Goal: Use online tool/utility: Utilize a website feature to perform a specific function

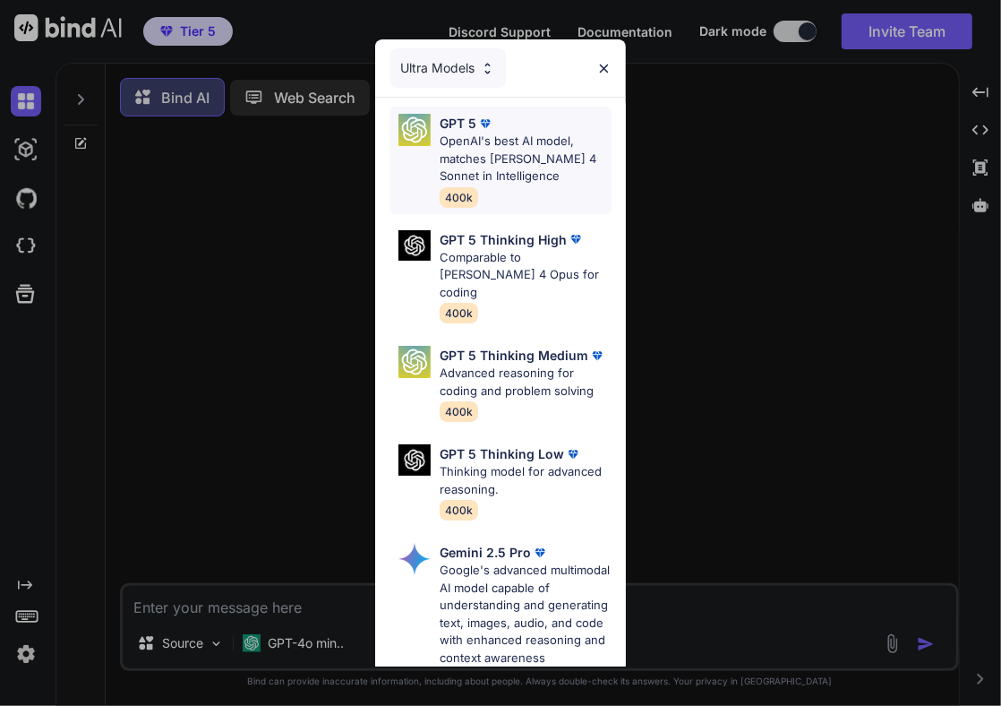
click at [434, 155] on div "GPT 5 OpenAI's best AI model, matches [PERSON_NAME] 4 Sonnet in Intelligence 40…" at bounding box center [501, 160] width 222 height 107
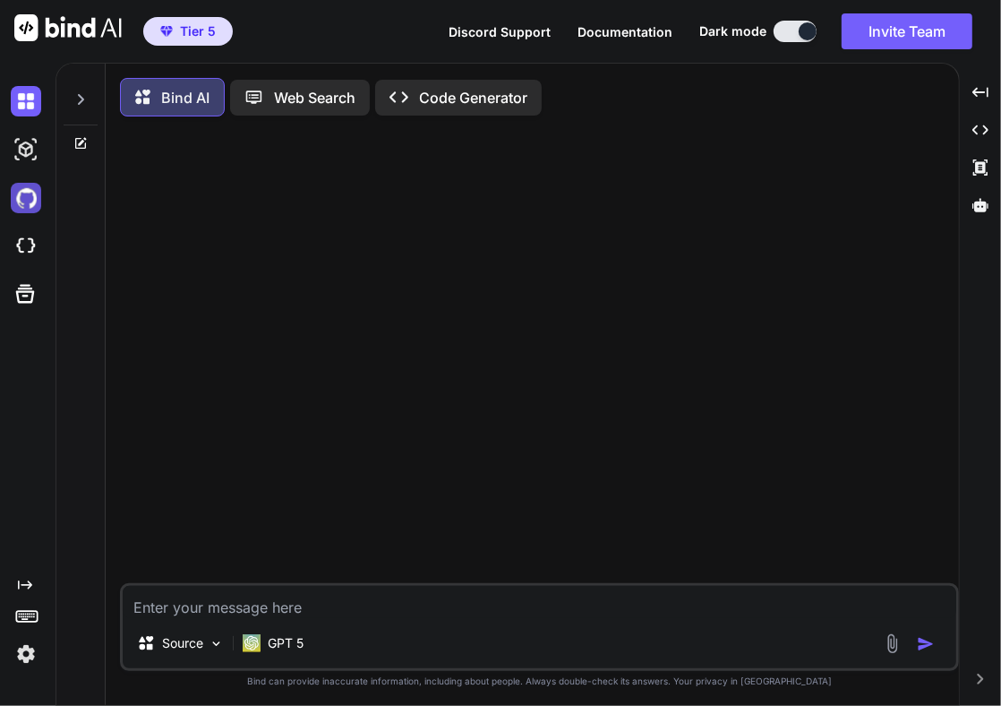
click at [28, 197] on img at bounding box center [26, 198] width 30 height 30
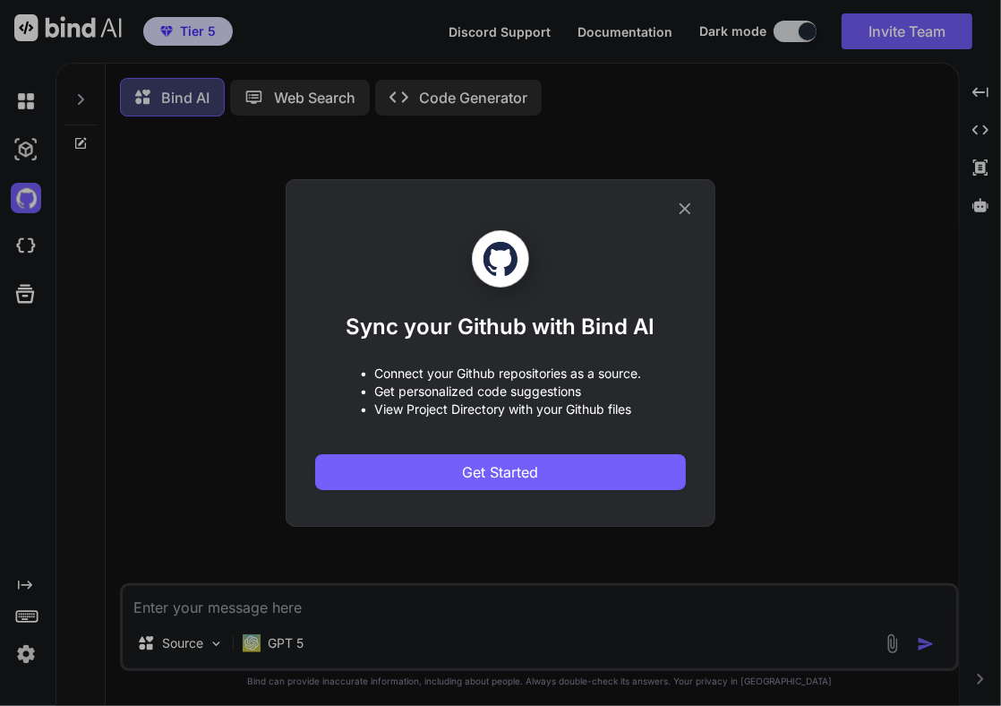
click at [282, 270] on div "Sync your Github with Bind AI • Connect your Github repositories as a source. •…" at bounding box center [500, 353] width 1001 height 706
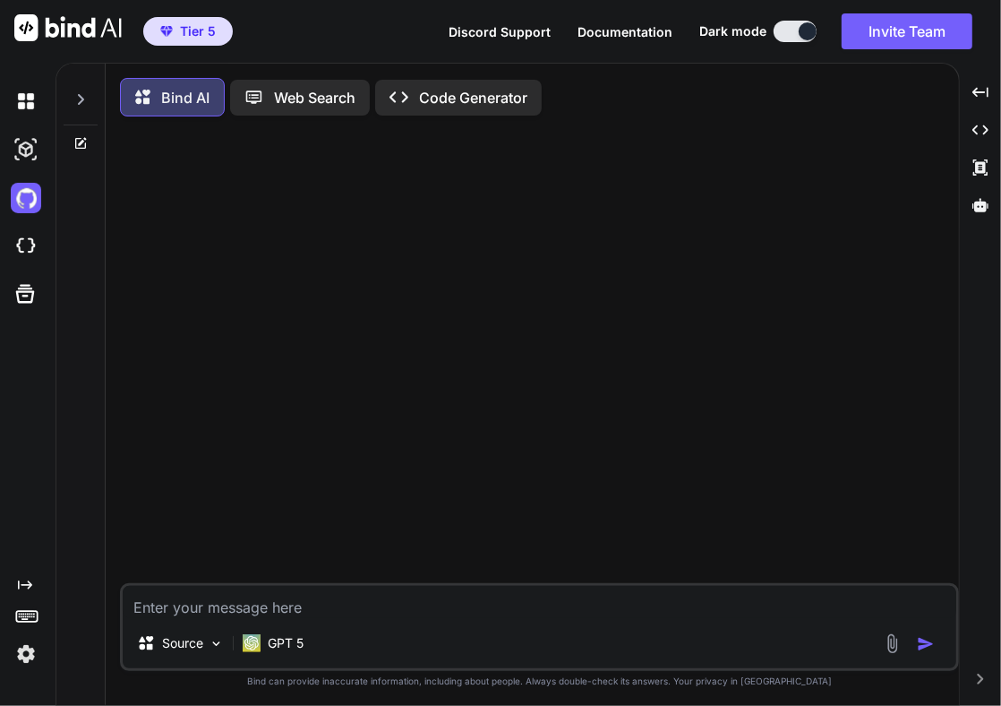
click at [79, 95] on icon at bounding box center [81, 99] width 6 height 11
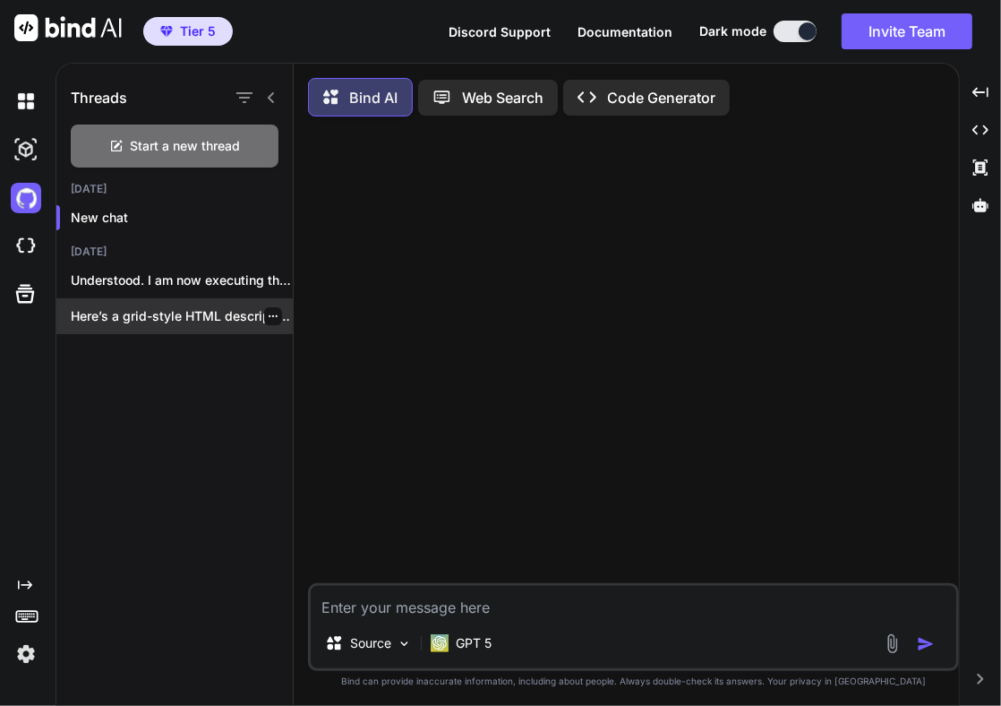
click at [195, 303] on div "Here’s a grid-style HTML description based on..." at bounding box center [174, 316] width 236 height 36
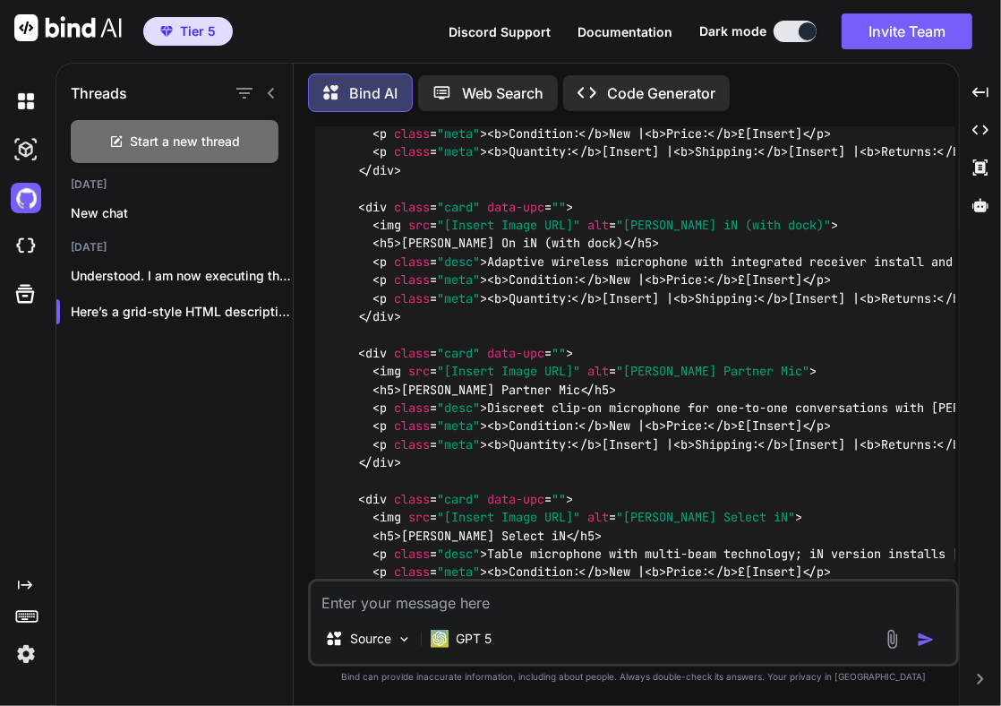
scroll to position [6934, 0]
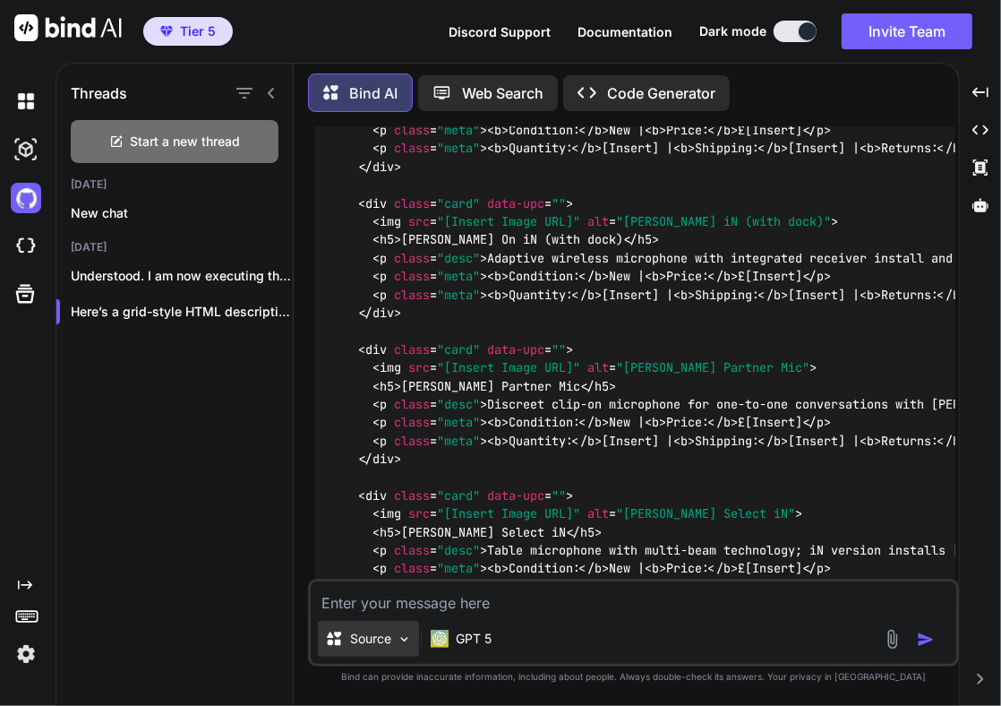
click at [389, 637] on p "Source" at bounding box center [370, 639] width 41 height 18
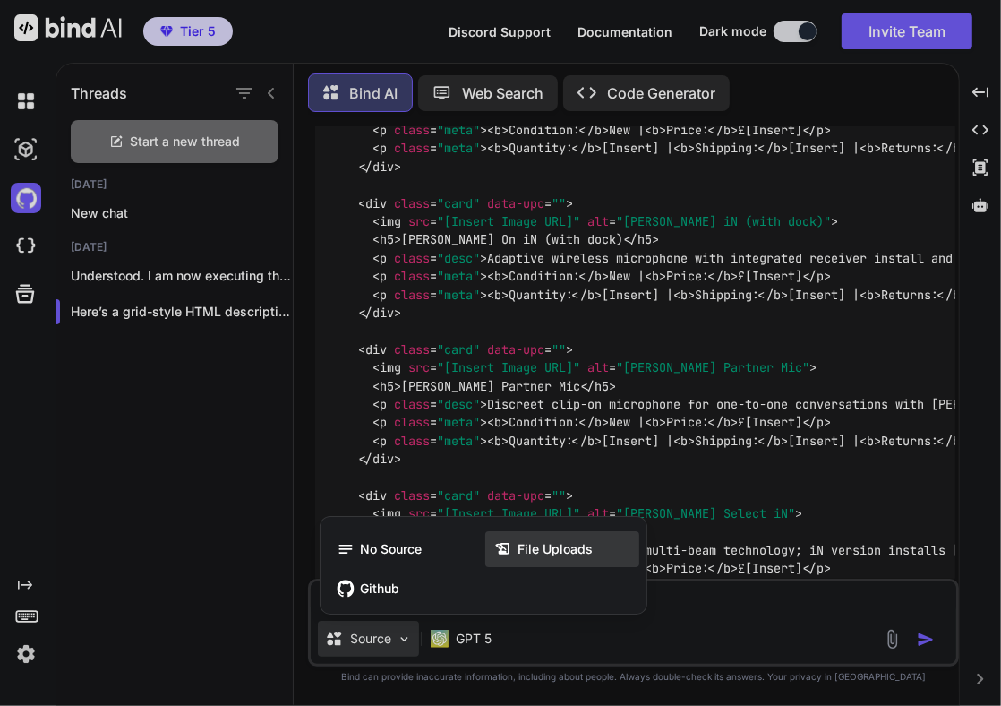
click at [541, 557] on span "File Uploads" at bounding box center [555, 549] width 75 height 18
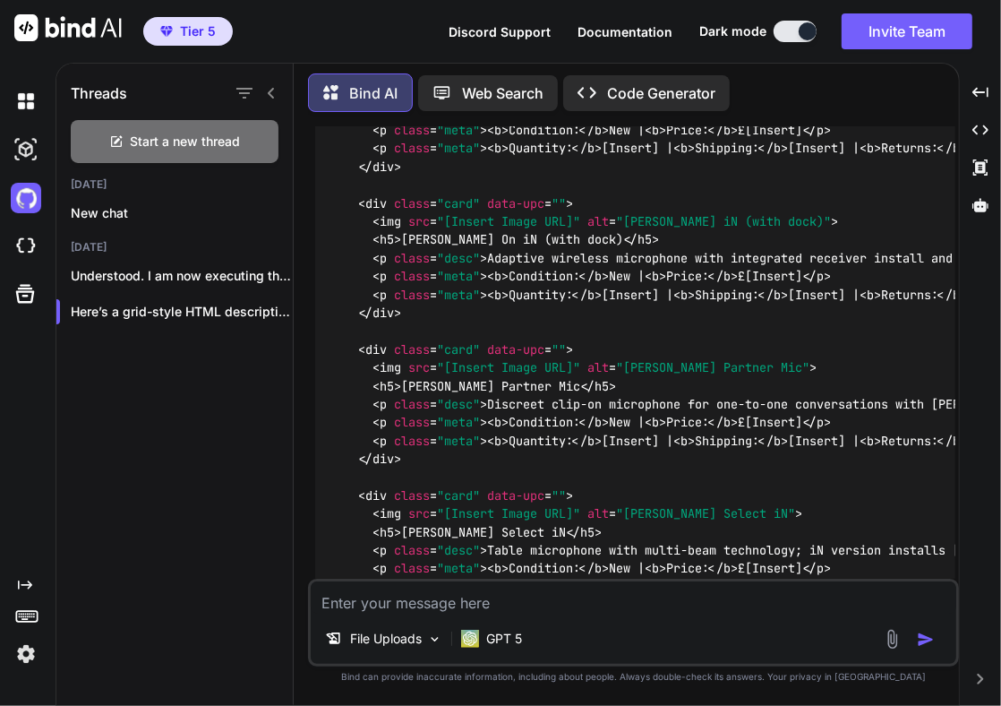
click at [904, 643] on div at bounding box center [912, 639] width 60 height 21
click at [901, 643] on img at bounding box center [892, 639] width 21 height 21
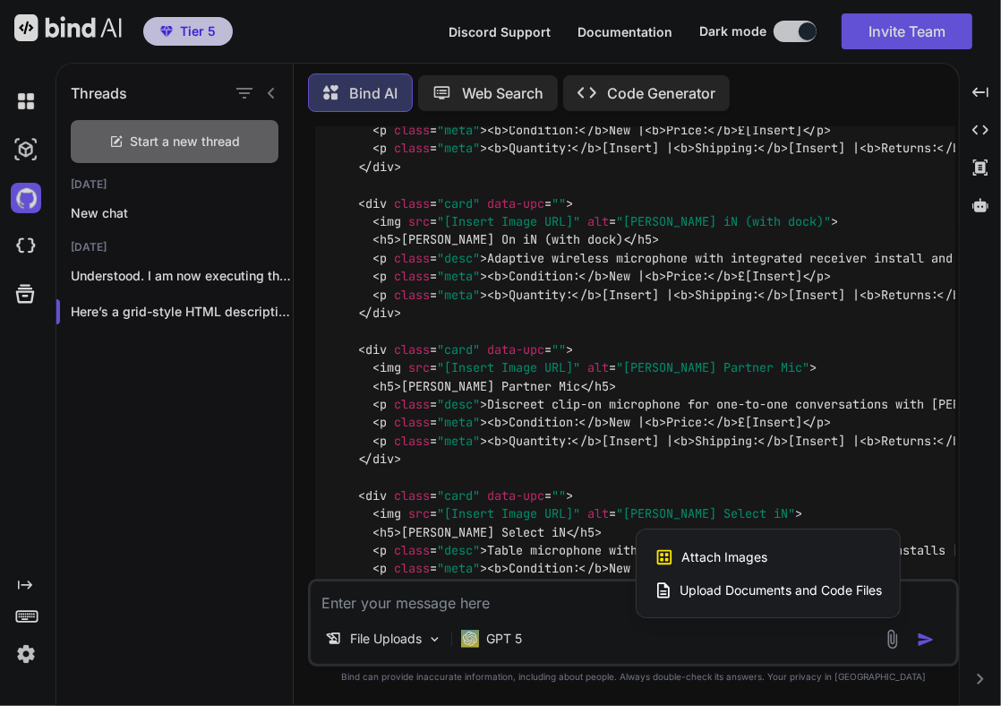
click at [841, 596] on span "Upload Documents and Code Files" at bounding box center [781, 590] width 202 height 18
type textarea "x"
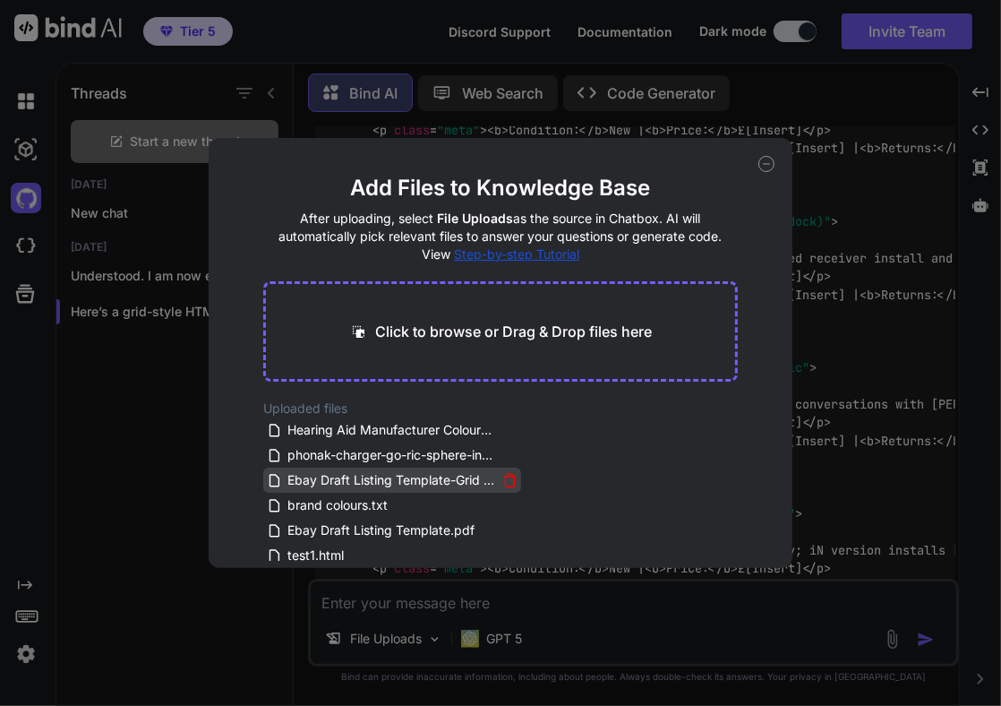
scroll to position [7, 0]
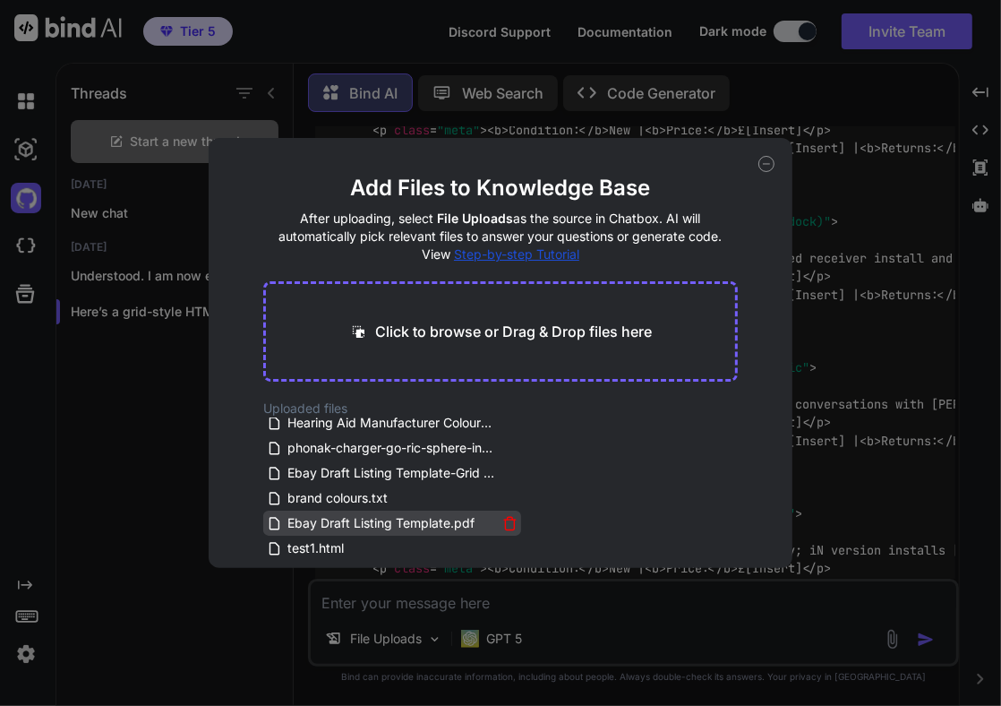
drag, startPoint x: 357, startPoint y: 543, endPoint x: 373, endPoint y: 532, distance: 18.6
click at [373, 532] on div "Hearing Aid Manufacturer Colour Schemes.pdf phonak-charger-go-ric-sphere-infini…" at bounding box center [392, 488] width 258 height 143
click at [373, 532] on span "Ebay Draft Listing Template.pdf" at bounding box center [381, 522] width 191 height 21
click at [335, 523] on span "Ebay Draft Listing Template.pdf" at bounding box center [381, 522] width 191 height 21
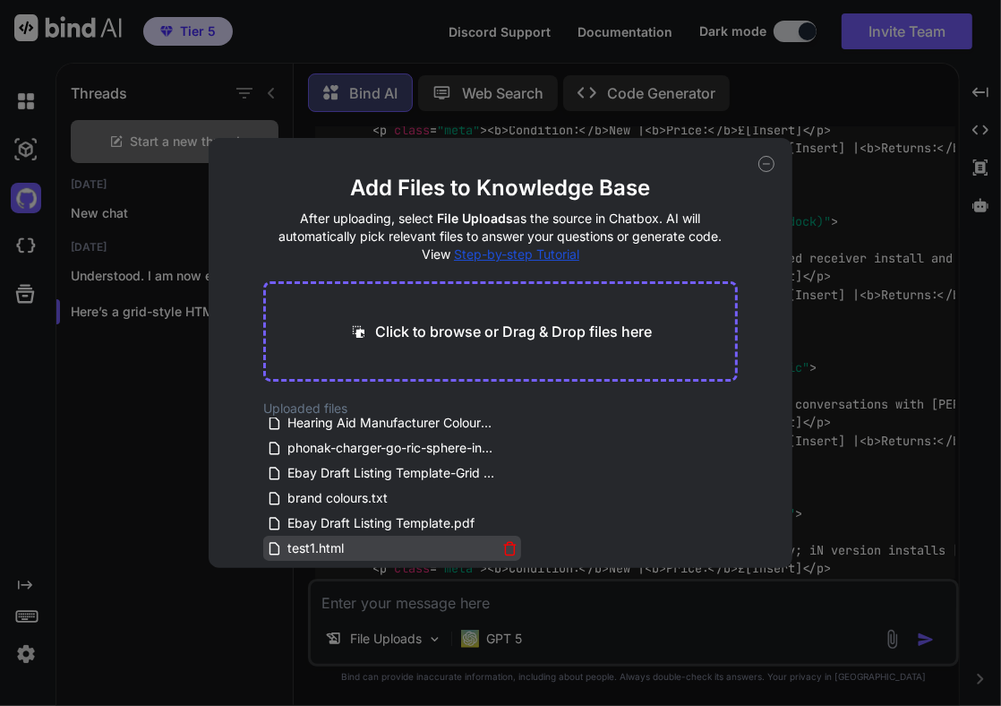
click at [339, 553] on span "test1.html" at bounding box center [316, 547] width 60 height 21
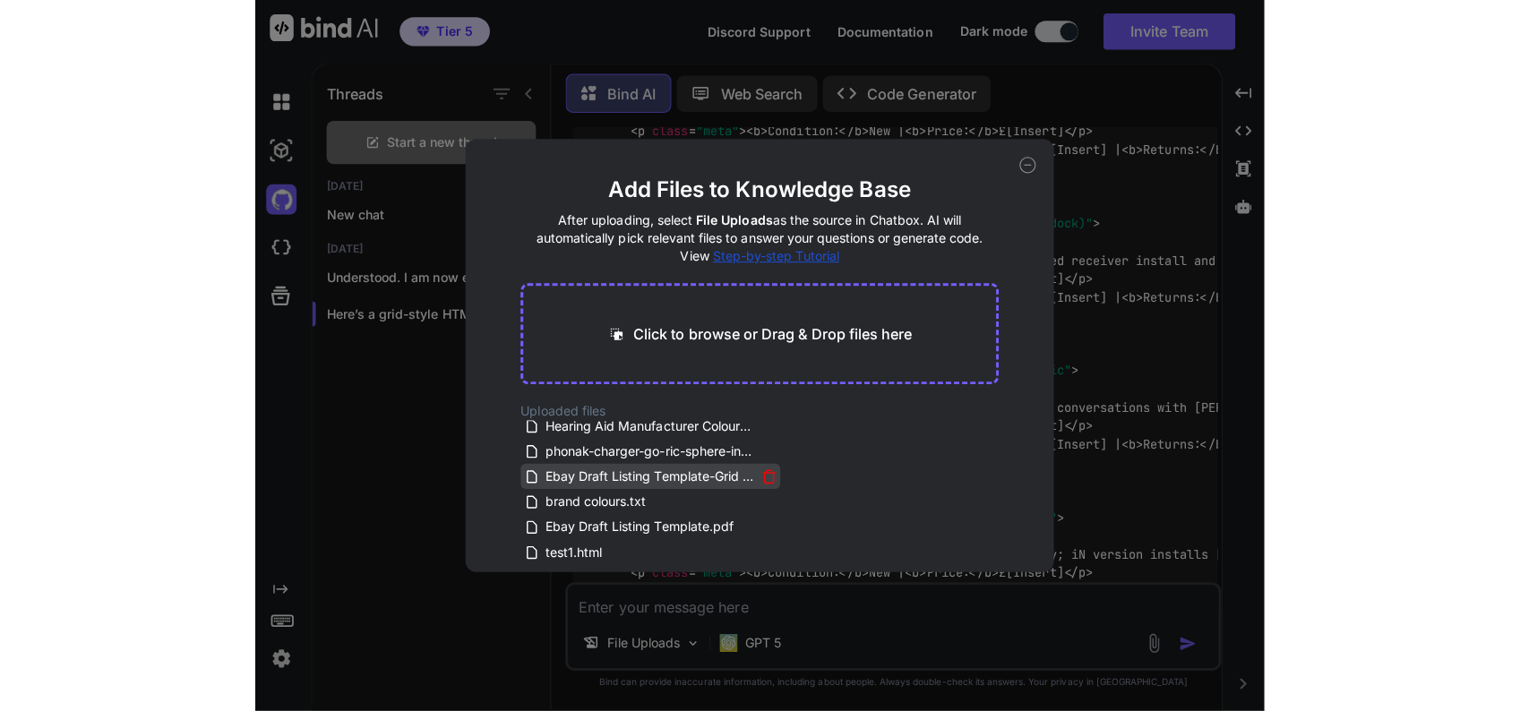
scroll to position [0, 0]
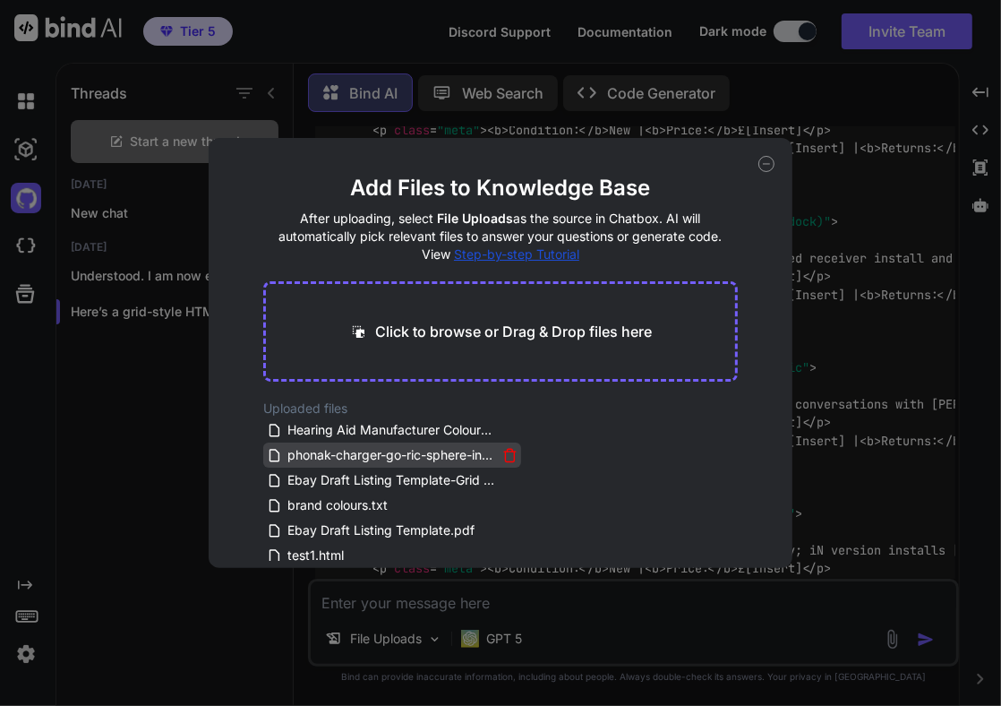
click at [285, 458] on icon at bounding box center [276, 455] width 19 height 15
click at [297, 453] on span "phonak-charger-go-ric-sphere-infinio.html" at bounding box center [391, 454] width 211 height 21
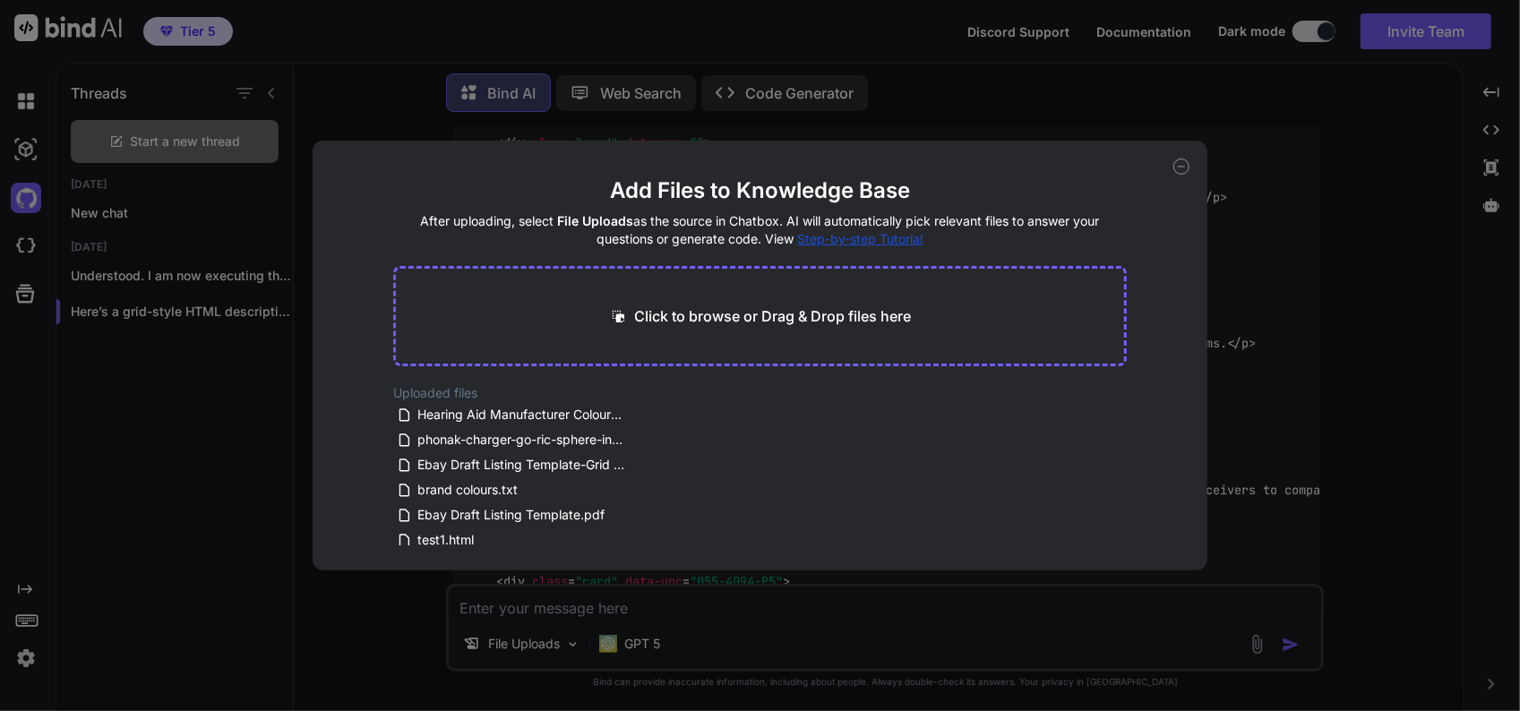
scroll to position [6894, 0]
